Goal: Check status: Check status

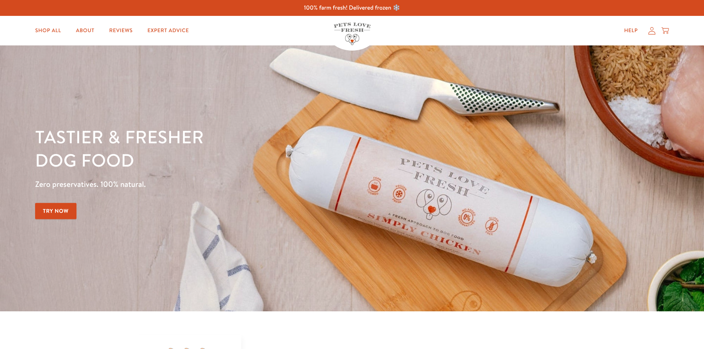
click at [649, 33] on icon at bounding box center [651, 31] width 7 height 8
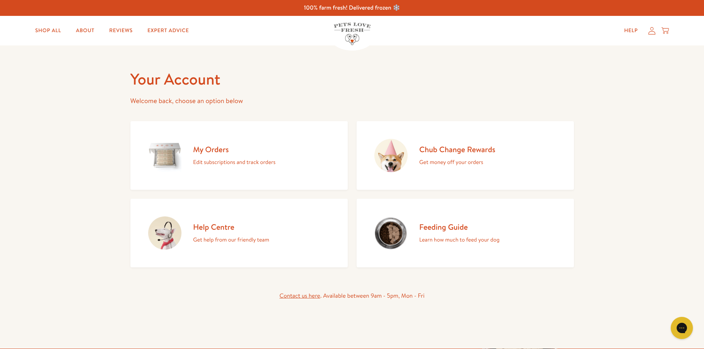
click at [224, 153] on h2 "My Orders" at bounding box center [234, 150] width 82 height 10
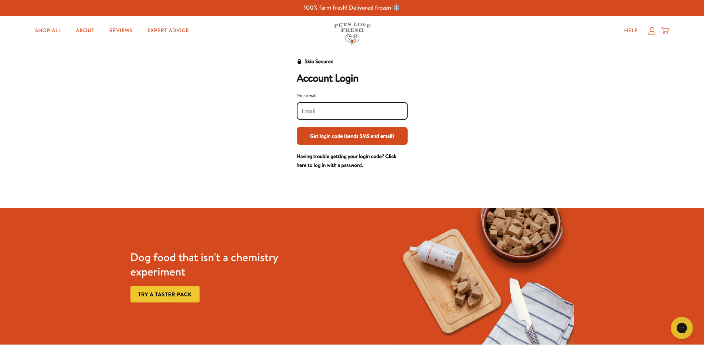
click at [343, 111] on input "Your email" at bounding box center [352, 111] width 101 height 8
type input "[EMAIL_ADDRESS][DOMAIN_NAME]"
click at [345, 137] on button "Get login code (sends SMS and email)" at bounding box center [352, 136] width 111 height 18
